Goal: Navigation & Orientation: Understand site structure

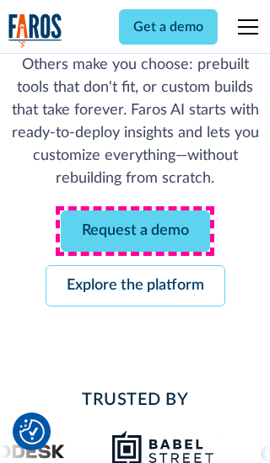
click at [135, 231] on link "Request a demo" at bounding box center [135, 231] width 149 height 41
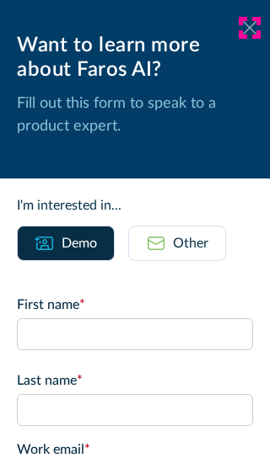
click at [249, 28] on icon at bounding box center [249, 27] width 13 height 13
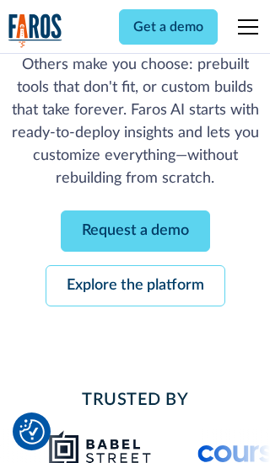
scroll to position [257, 0]
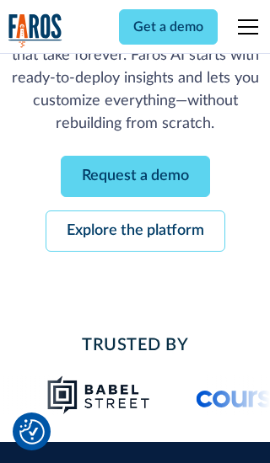
click at [135, 231] on link "Explore the platform" at bounding box center [135, 231] width 179 height 41
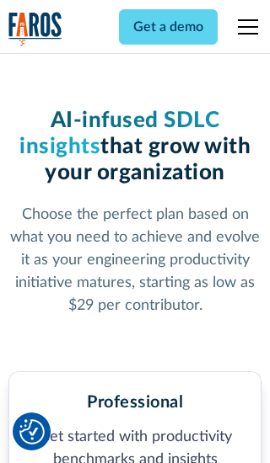
scroll to position [2612, 0]
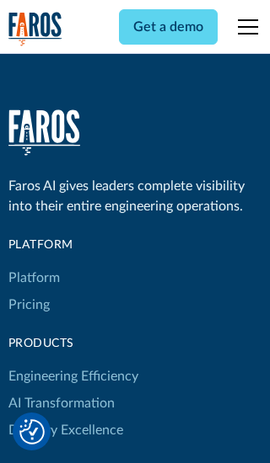
click at [33, 265] on link "Platform" at bounding box center [33, 278] width 51 height 27
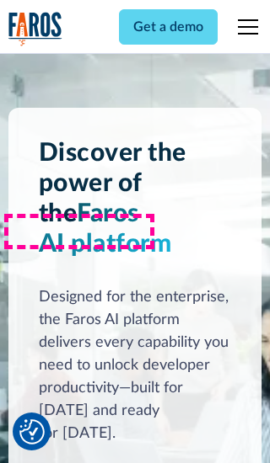
scroll to position [13200, 0]
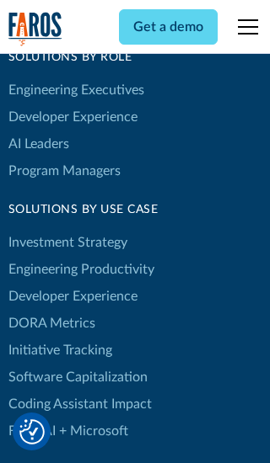
scroll to position [10418, 0]
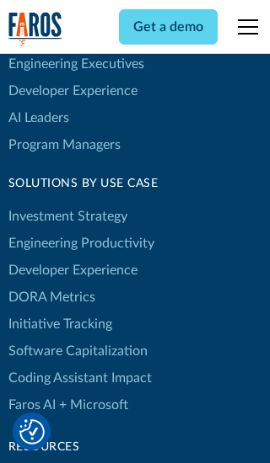
click at [51, 284] on link "DORA Metrics" at bounding box center [51, 297] width 87 height 27
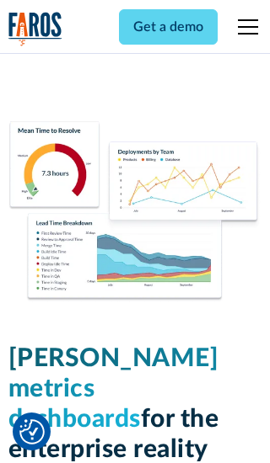
scroll to position [7379, 0]
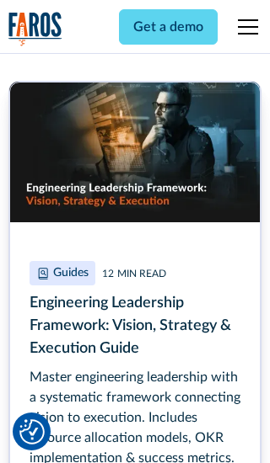
scroll to position [7622, 0]
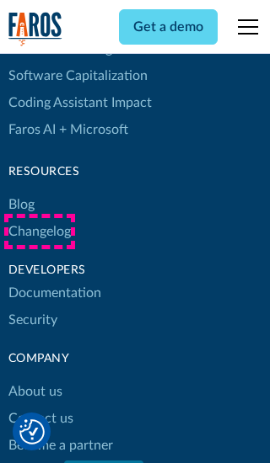
click at [39, 232] on link "Changelog" at bounding box center [39, 231] width 62 height 27
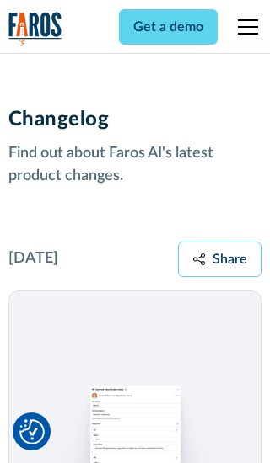
scroll to position [20355, 0]
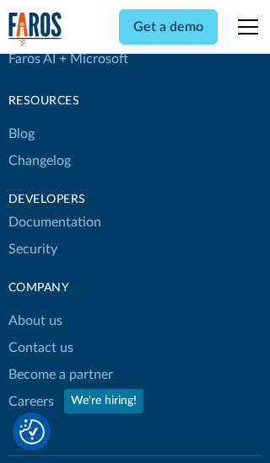
click at [35, 308] on link "About us" at bounding box center [35, 321] width 54 height 27
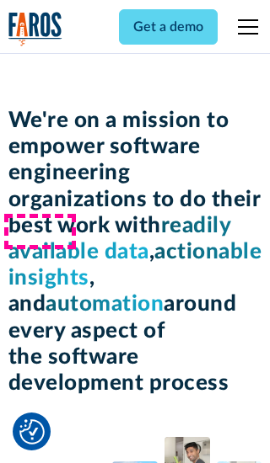
scroll to position [5811, 0]
